Goal: Task Accomplishment & Management: Manage account settings

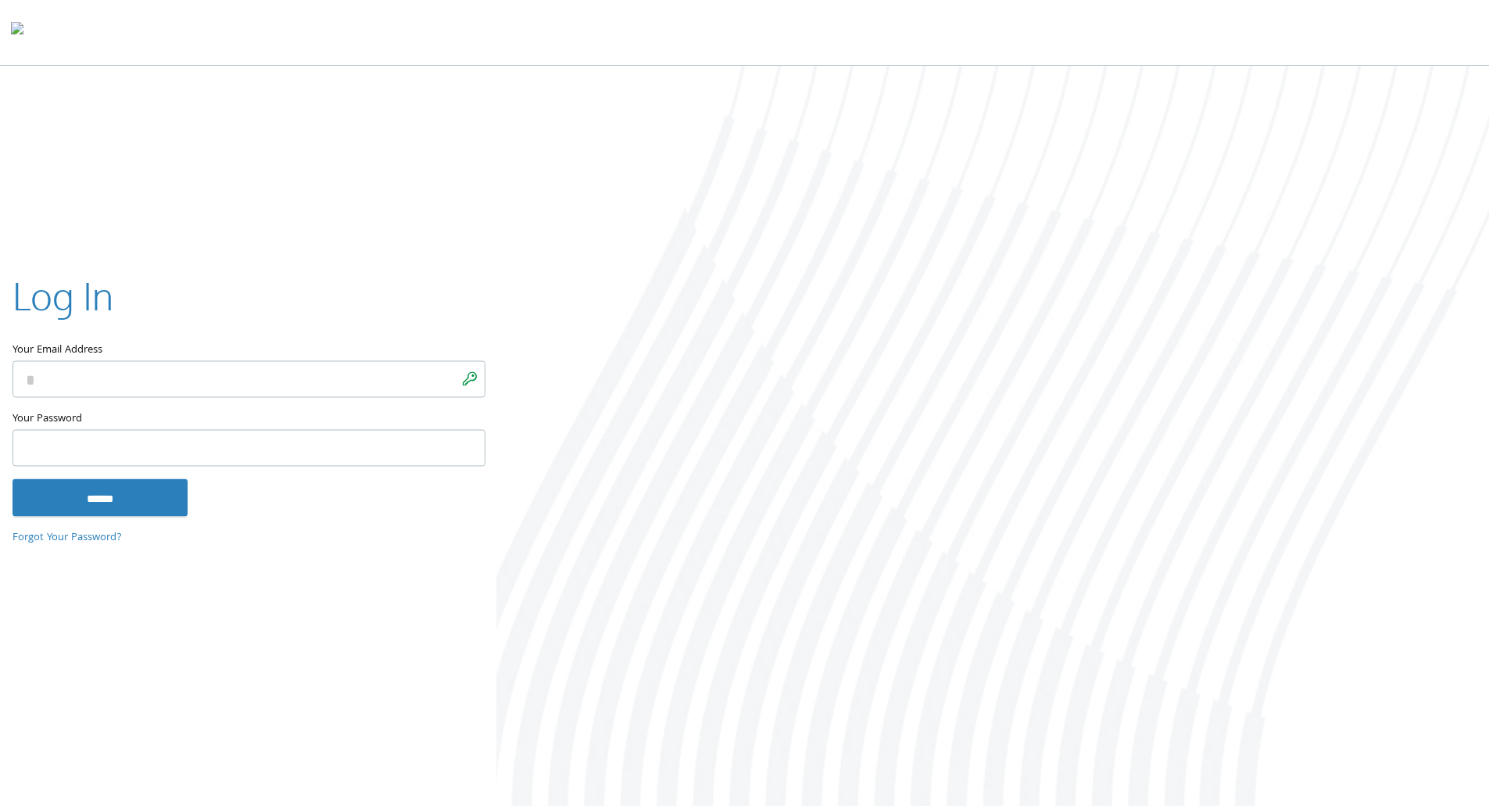
click at [65, 370] on input "Your Email Address" at bounding box center [249, 378] width 473 height 37
type input "**********"
click at [13, 478] on input "******" at bounding box center [100, 497] width 175 height 38
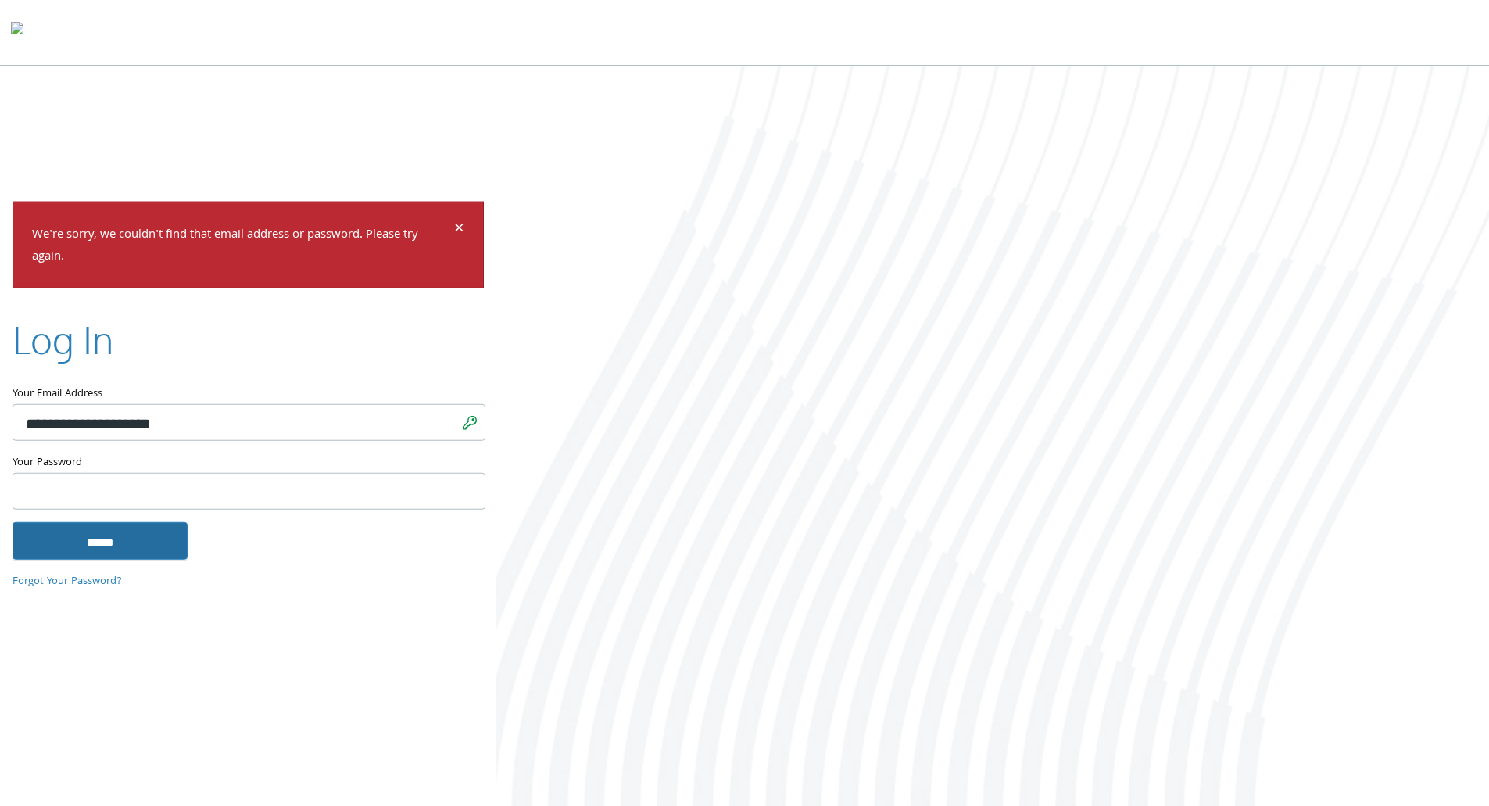
click at [70, 546] on input "******" at bounding box center [100, 541] width 175 height 38
